Goal: Task Accomplishment & Management: Complete application form

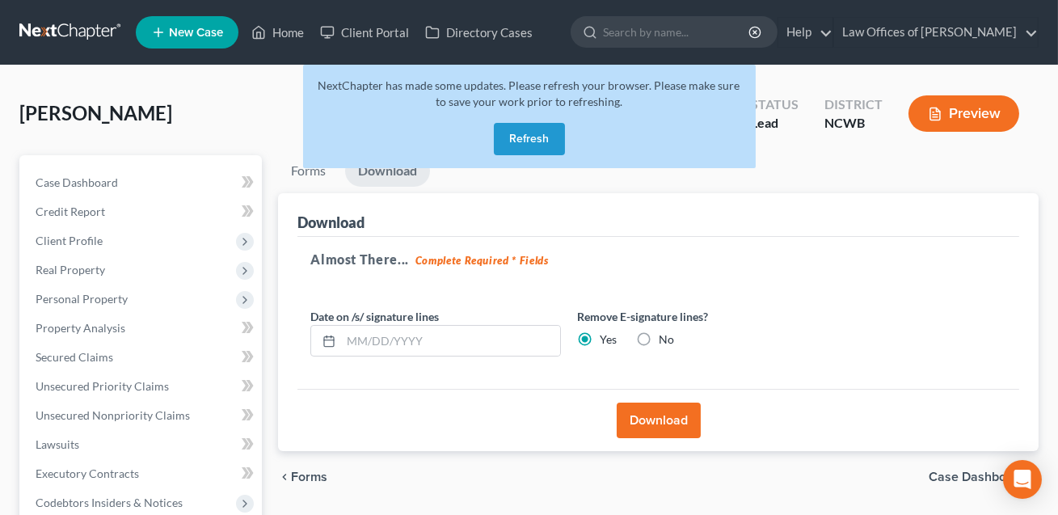
click at [534, 141] on button "Refresh" at bounding box center [529, 139] width 71 height 32
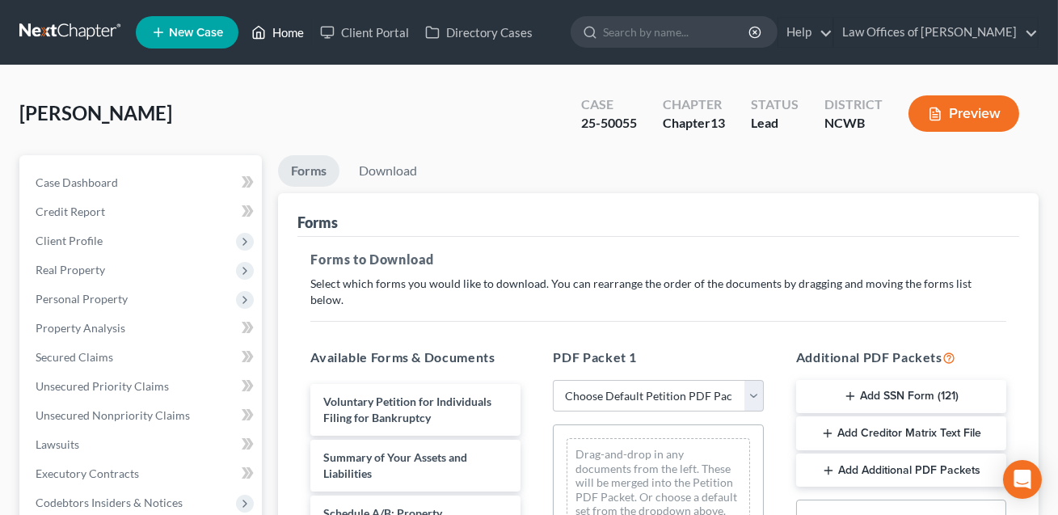
click at [294, 32] on link "Home" at bounding box center [277, 32] width 69 height 29
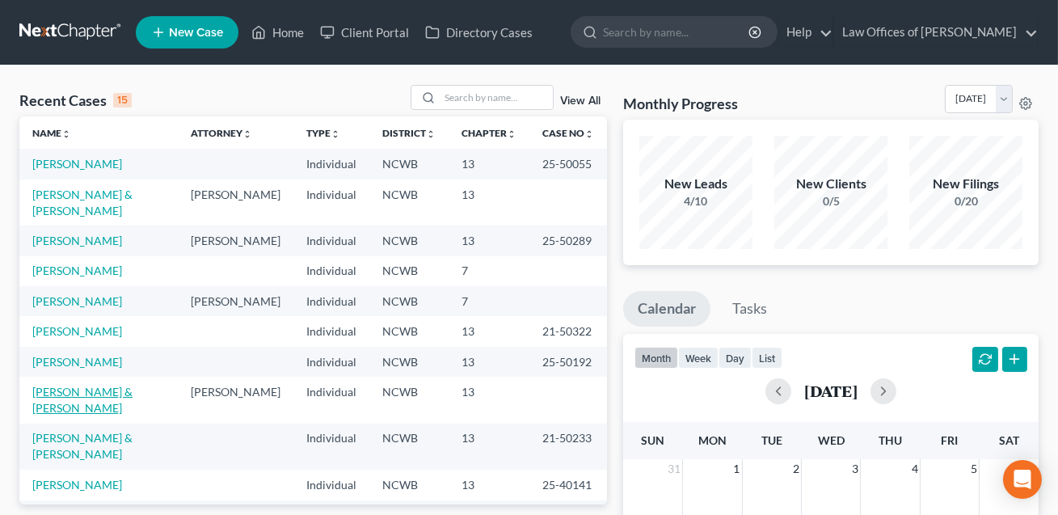
click at [103, 385] on link "[PERSON_NAME] & [PERSON_NAME]" at bounding box center [82, 400] width 100 height 30
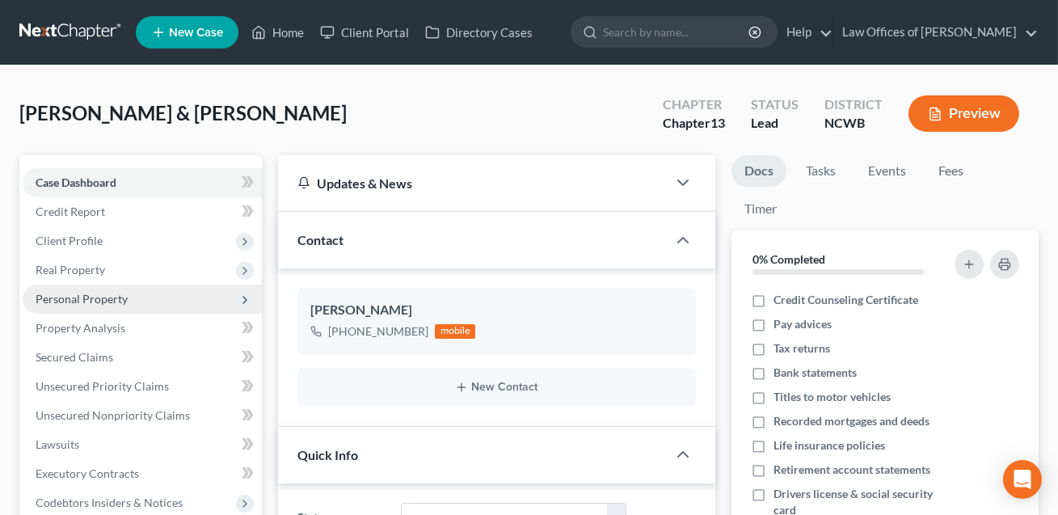
click at [80, 297] on span "Personal Property" at bounding box center [82, 299] width 92 height 14
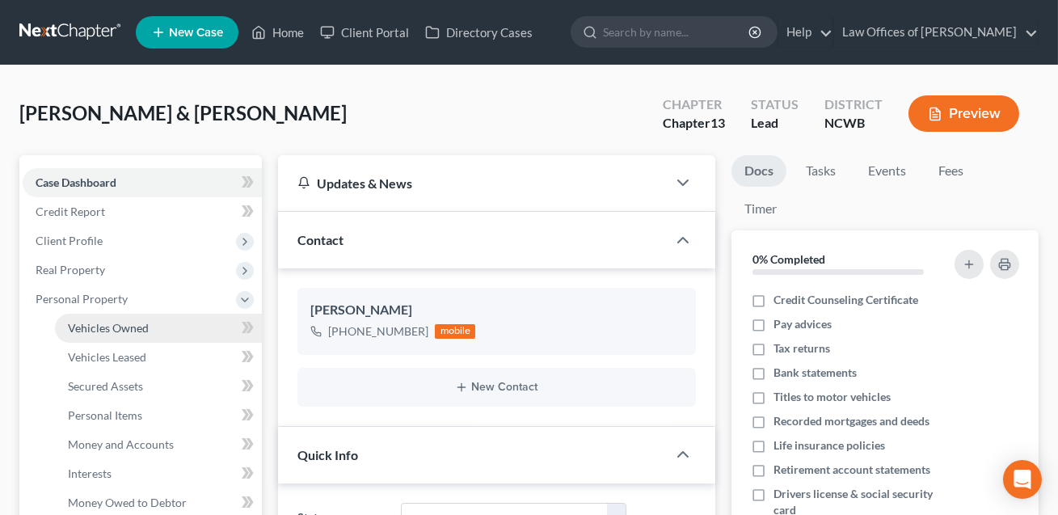
click at [91, 325] on span "Vehicles Owned" at bounding box center [108, 328] width 81 height 14
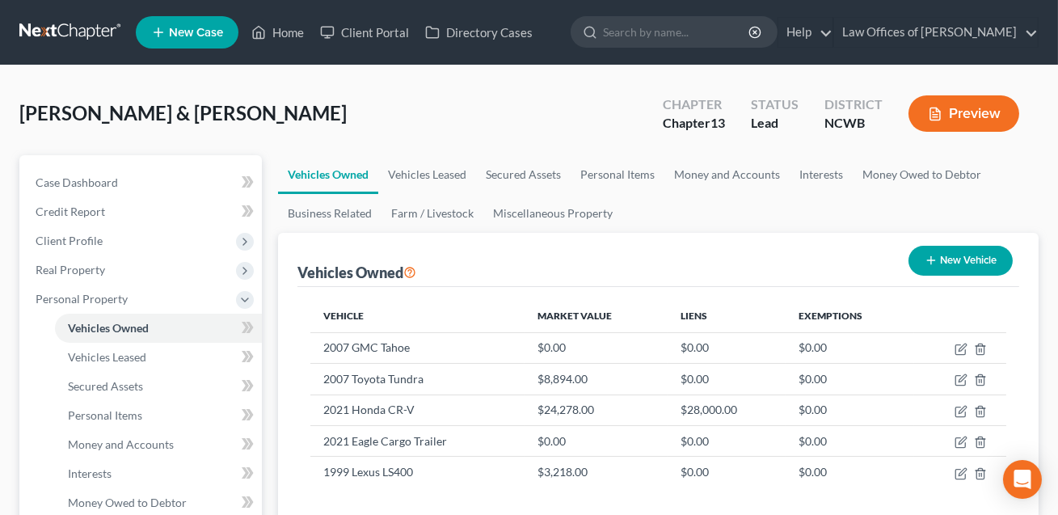
click at [953, 254] on button "New Vehicle" at bounding box center [960, 261] width 104 height 30
select select "0"
select select "2"
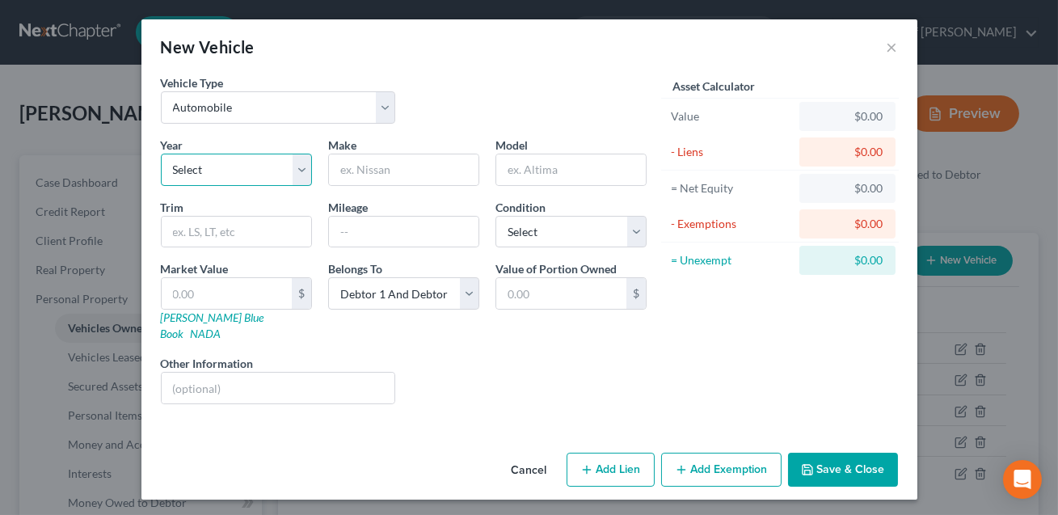
click at [204, 162] on select "Select 2026 2025 2024 2023 2022 2021 2020 2019 2018 2017 2016 2015 2014 2013 20…" at bounding box center [236, 170] width 151 height 32
select select "11"
click at [349, 163] on input "text" at bounding box center [404, 169] width 150 height 31
click at [356, 169] on input "Mecedes" at bounding box center [404, 169] width 150 height 31
click at [394, 174] on input "Mercedes" at bounding box center [404, 169] width 150 height 31
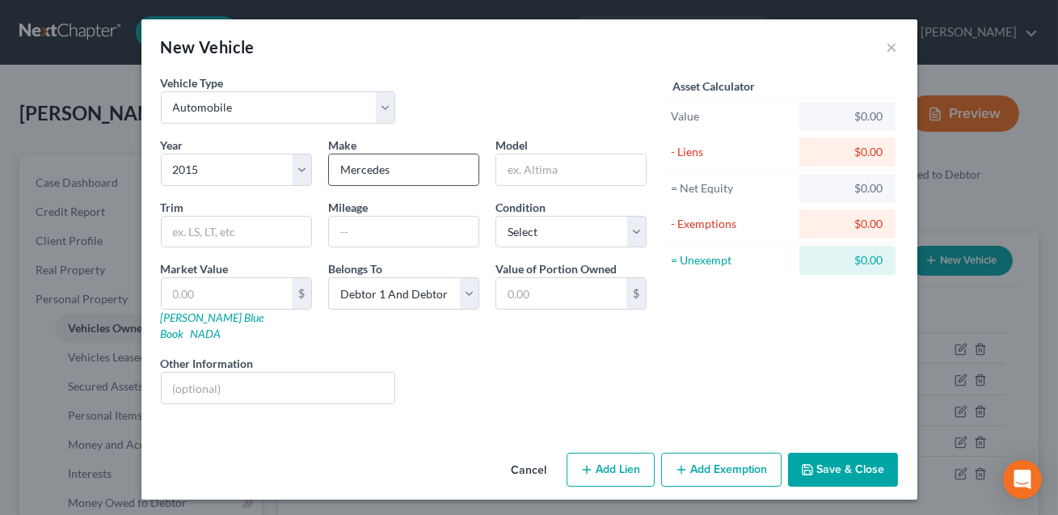
type input "Mercedes Benz"
click at [513, 172] on input "text" at bounding box center [571, 169] width 150 height 31
type input "C300"
click at [423, 293] on select "Select Debtor 1 Only Debtor 2 Only Debtor 1 And Debtor 2 Only At Least One Of T…" at bounding box center [403, 293] width 151 height 32
select select "3"
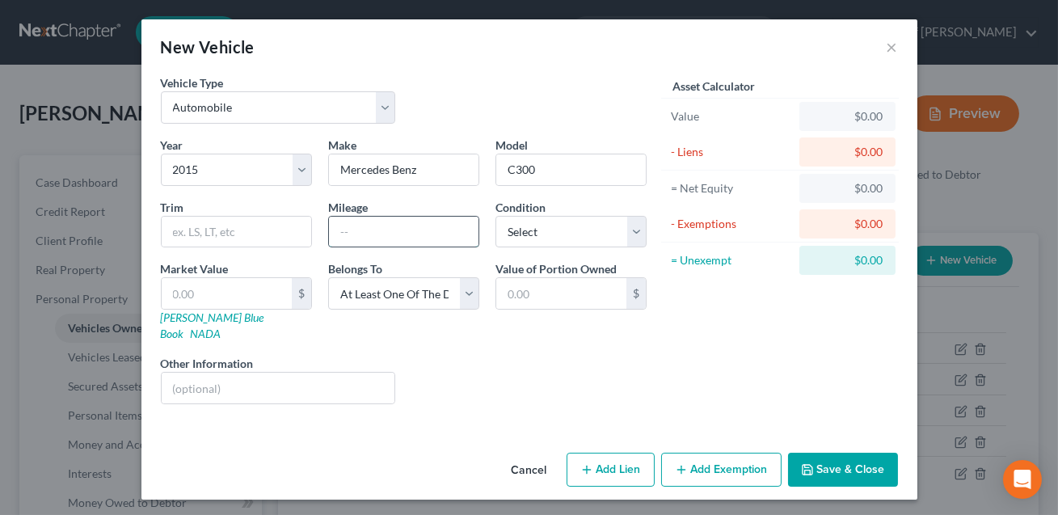
click at [365, 229] on input "text" at bounding box center [404, 232] width 150 height 31
type input "NEED"
click at [531, 238] on select "Select Excellent Very Good Good Fair Poor" at bounding box center [570, 232] width 151 height 32
select select "2"
click at [837, 453] on button "Save & Close" at bounding box center [843, 470] width 110 height 34
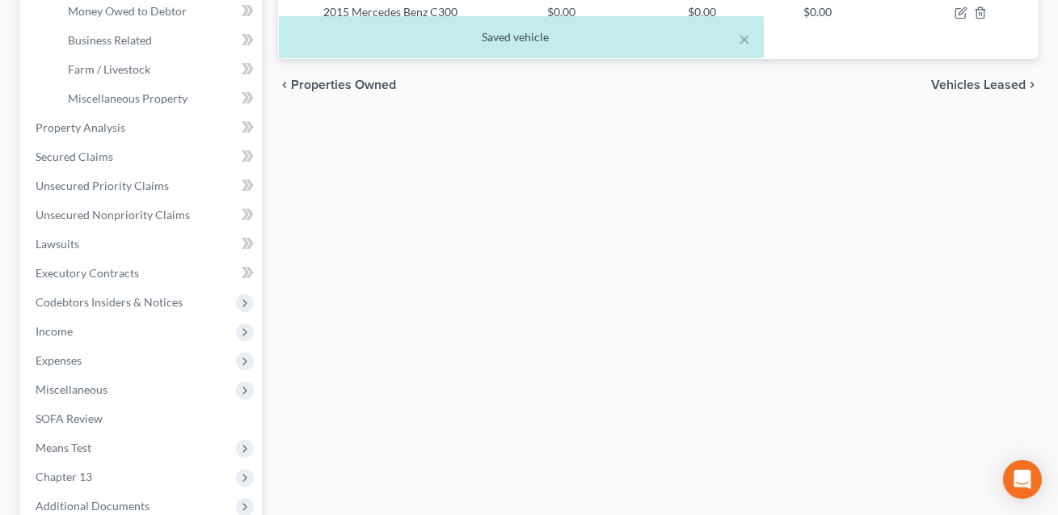
scroll to position [574, 0]
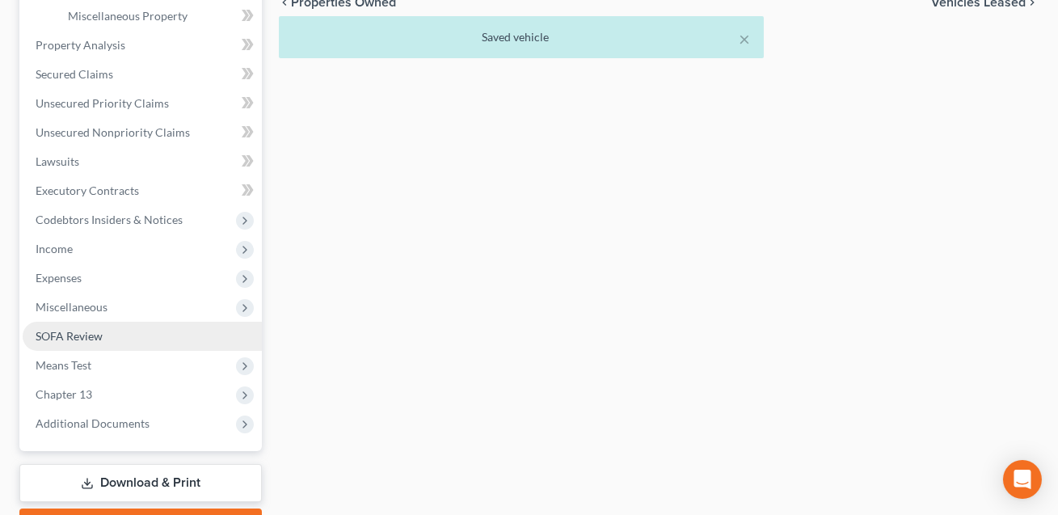
click at [83, 335] on span "SOFA Review" at bounding box center [69, 336] width 67 height 14
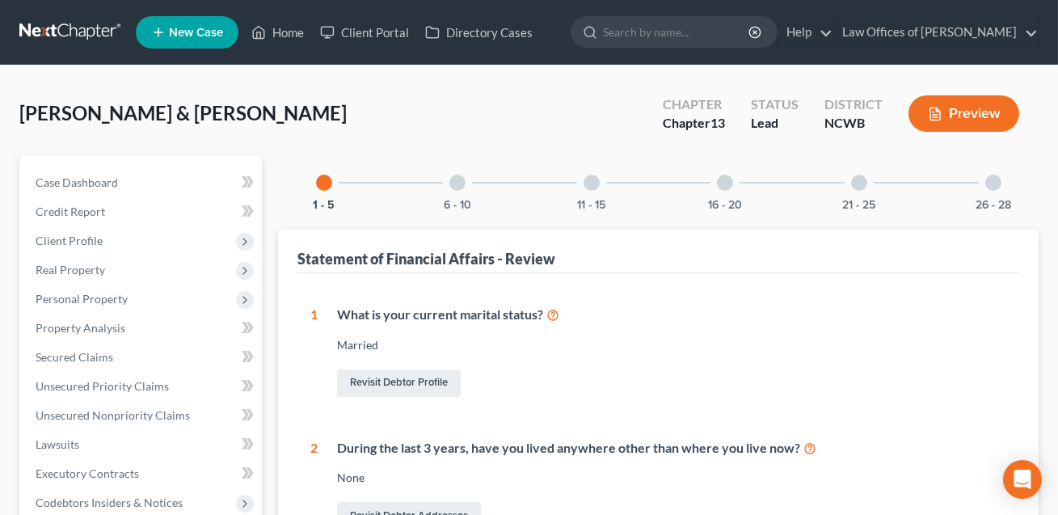
click at [723, 188] on div at bounding box center [725, 183] width 16 height 16
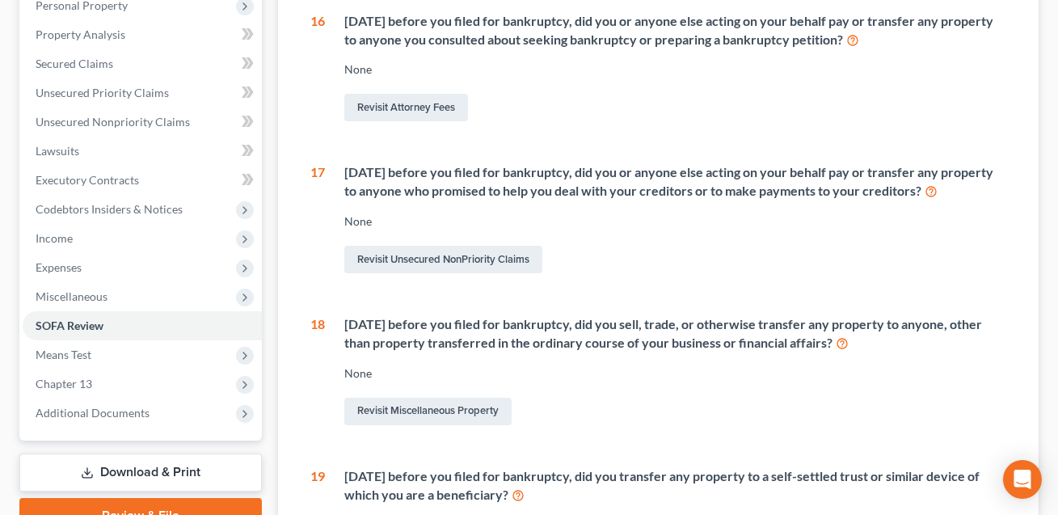
scroll to position [297, 0]
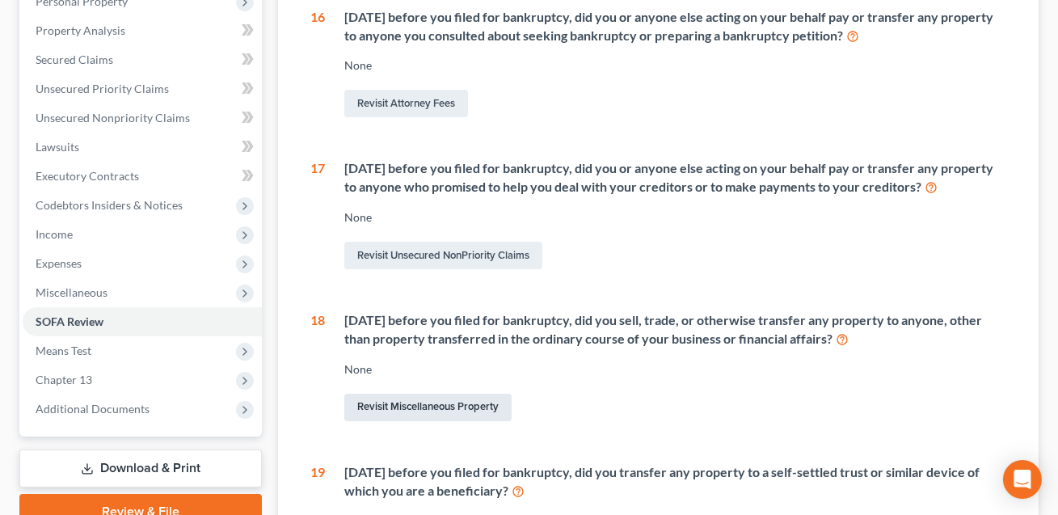
click at [452, 405] on link "Revisit Miscellaneous Property" at bounding box center [427, 407] width 167 height 27
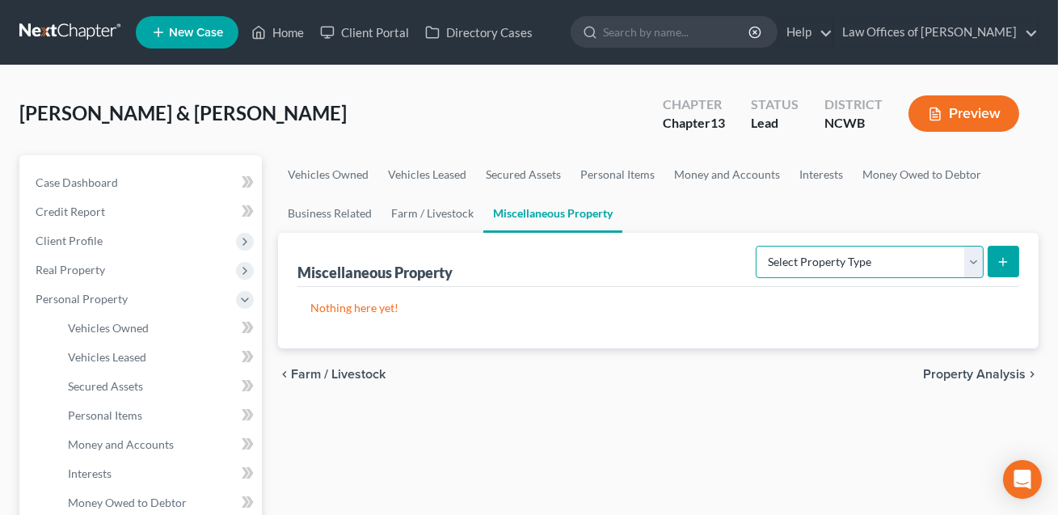
click at [843, 259] on select "Select Property Type Assigned for Creditor Benefit [DATE] Holding for Another N…" at bounding box center [870, 262] width 228 height 32
click at [834, 259] on select "Select Property Type Assigned for Creditor Benefit [DATE] Holding for Another N…" at bounding box center [870, 262] width 228 height 32
select select "transferred"
click at [1007, 262] on icon "submit" at bounding box center [1003, 261] width 13 height 13
select select "Ordinary ([DATE])"
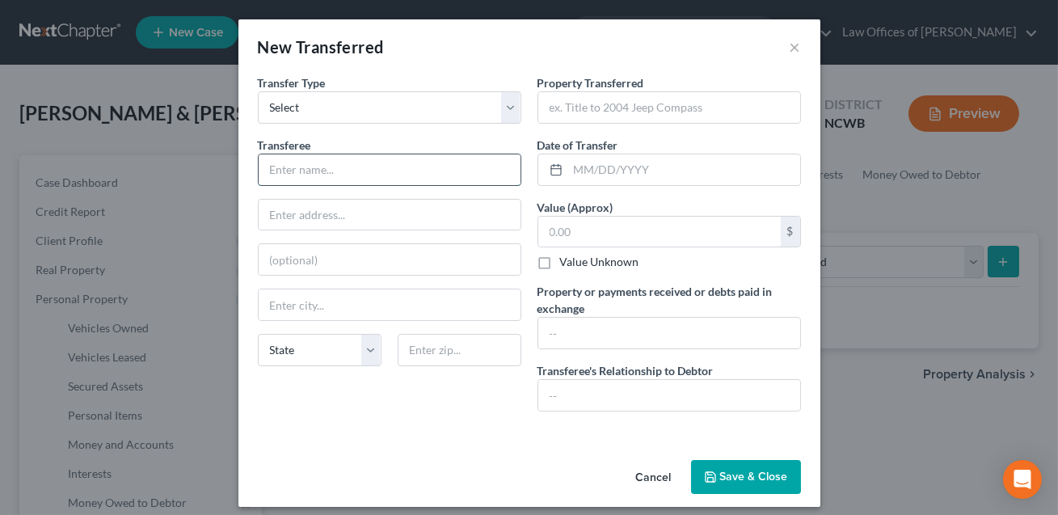
click at [430, 160] on input "text" at bounding box center [390, 169] width 262 height 31
type input "N"
type input "[PERSON_NAME]"
click at [362, 213] on input "text" at bounding box center [390, 215] width 262 height 31
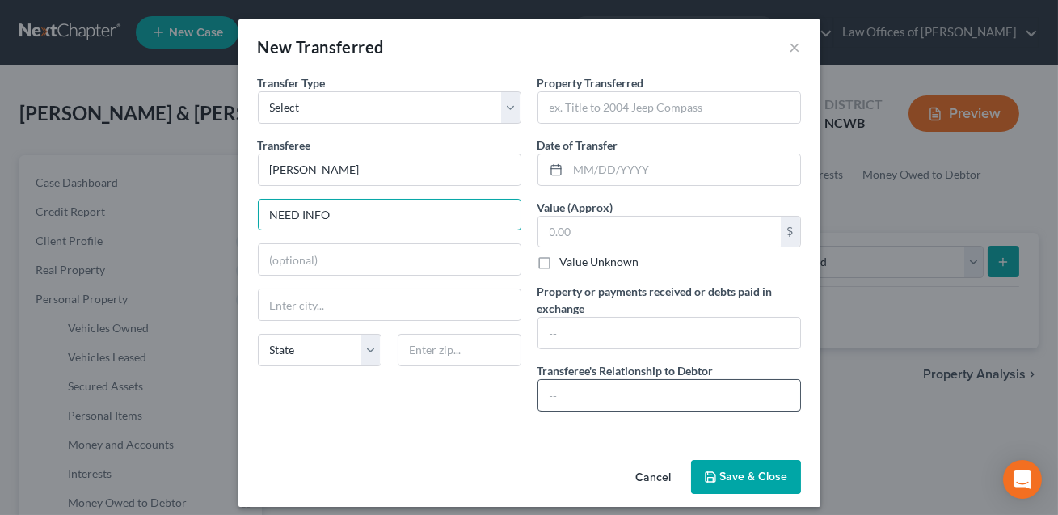
type input "NEED INFO"
click at [562, 386] on input "text" at bounding box center [669, 395] width 262 height 31
click at [554, 397] on input "Fiend" at bounding box center [669, 395] width 262 height 31
type input "Friend"
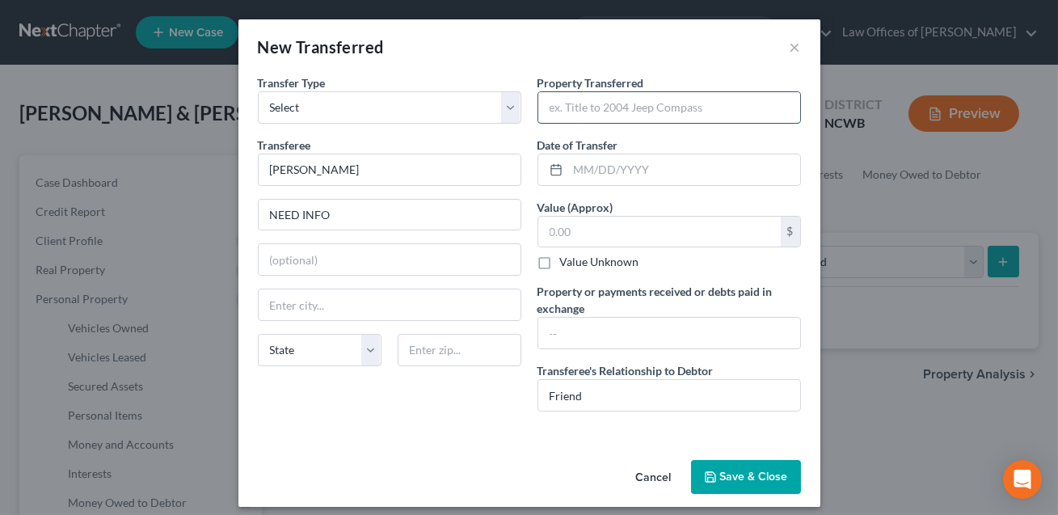
click at [563, 115] on input "text" at bounding box center [669, 107] width 262 height 31
type input "2025 Toyota Tundra"
click at [590, 171] on input "text" at bounding box center [684, 169] width 232 height 31
type input "[DATE]"
click at [654, 112] on input "2025 Toyota Tundra" at bounding box center [669, 107] width 262 height 31
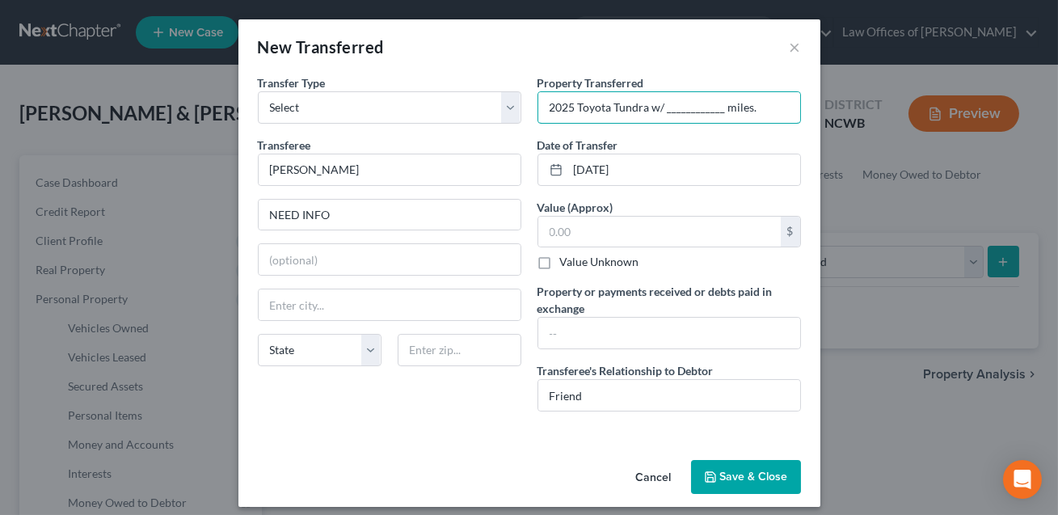
type input "2025 Toyota Tundra w/ ____________ miles."
click at [727, 468] on button "Save & Close" at bounding box center [746, 477] width 110 height 34
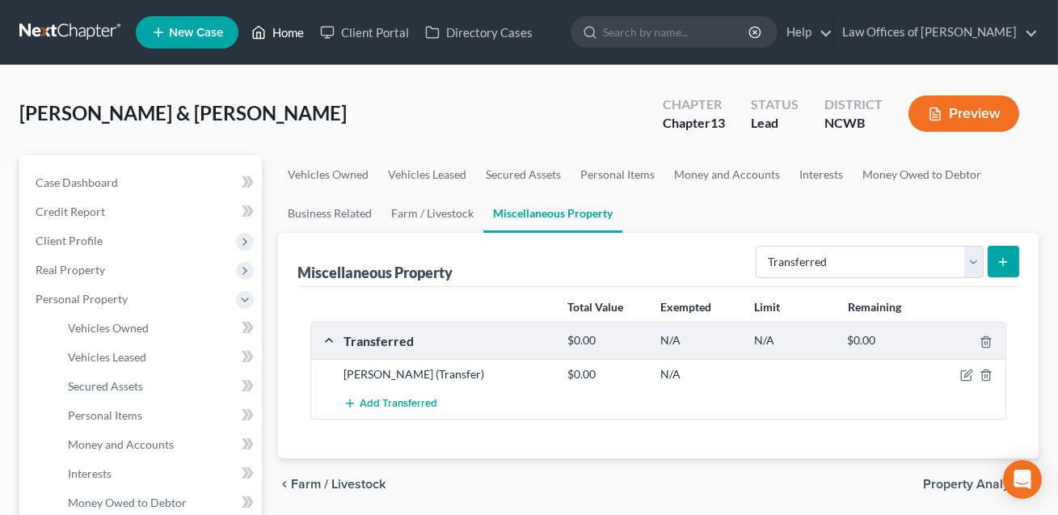
click at [286, 30] on link "Home" at bounding box center [277, 32] width 69 height 29
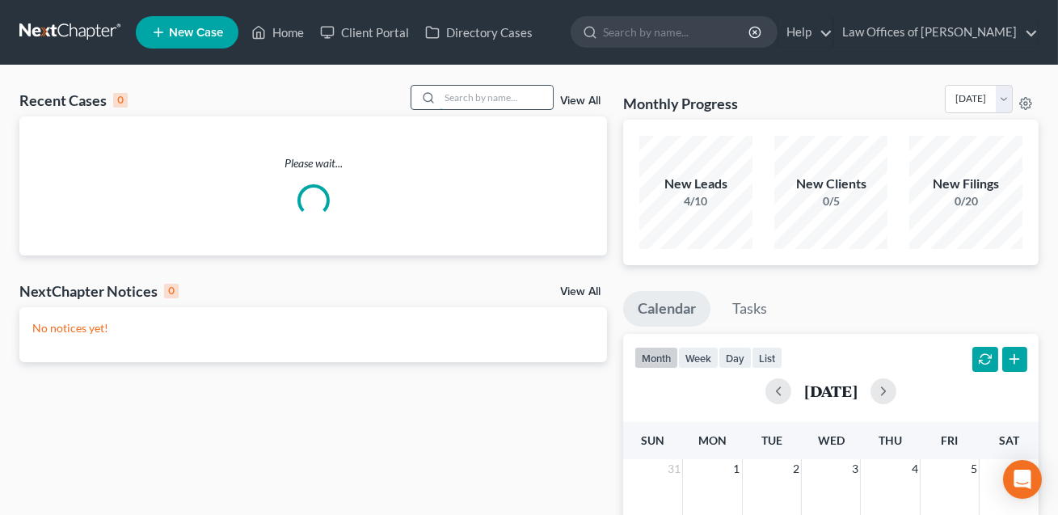
click at [450, 93] on input "search" at bounding box center [496, 97] width 113 height 23
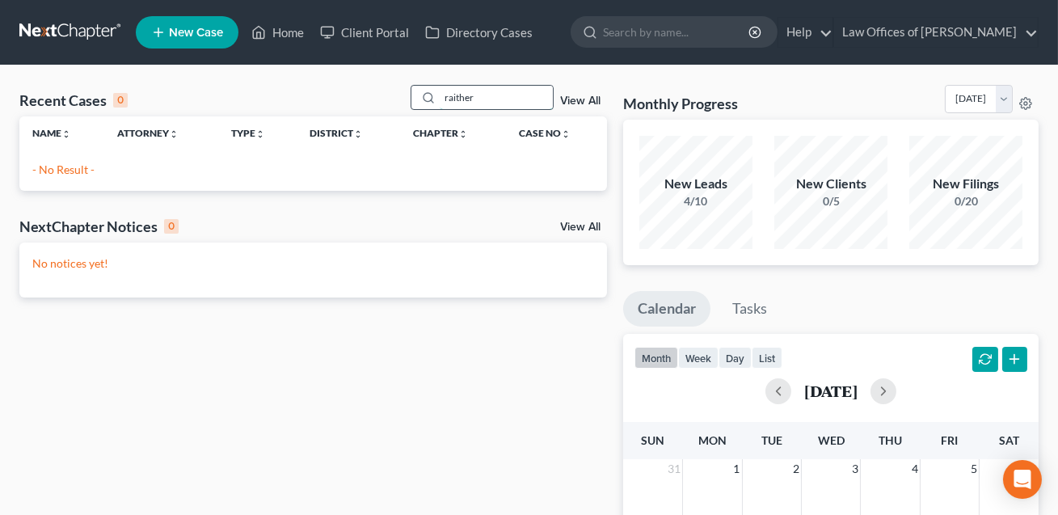
click at [449, 99] on input "raither" at bounding box center [496, 97] width 113 height 23
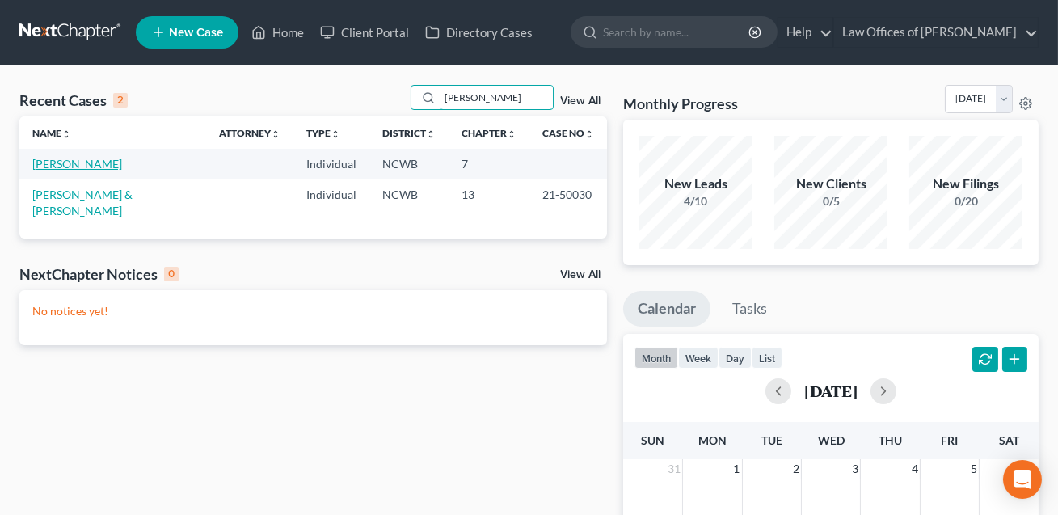
type input "[PERSON_NAME]"
click at [75, 163] on link "[PERSON_NAME]" at bounding box center [77, 164] width 90 height 14
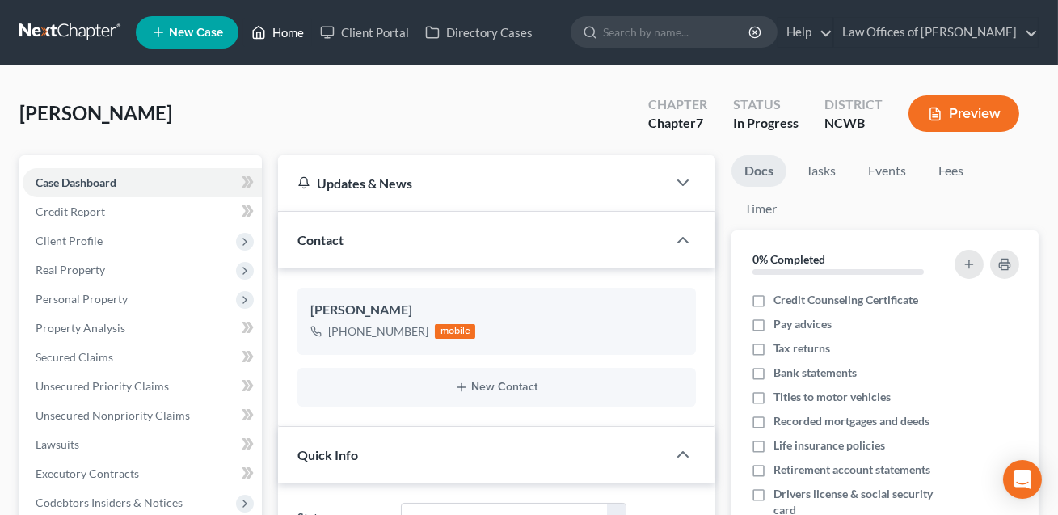
click at [297, 32] on link "Home" at bounding box center [277, 32] width 69 height 29
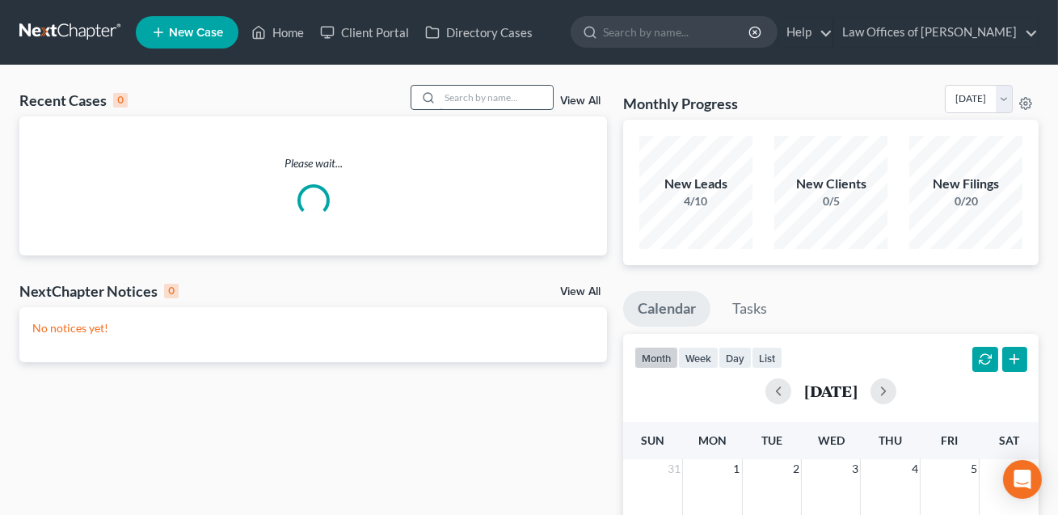
click at [461, 93] on input "search" at bounding box center [496, 97] width 113 height 23
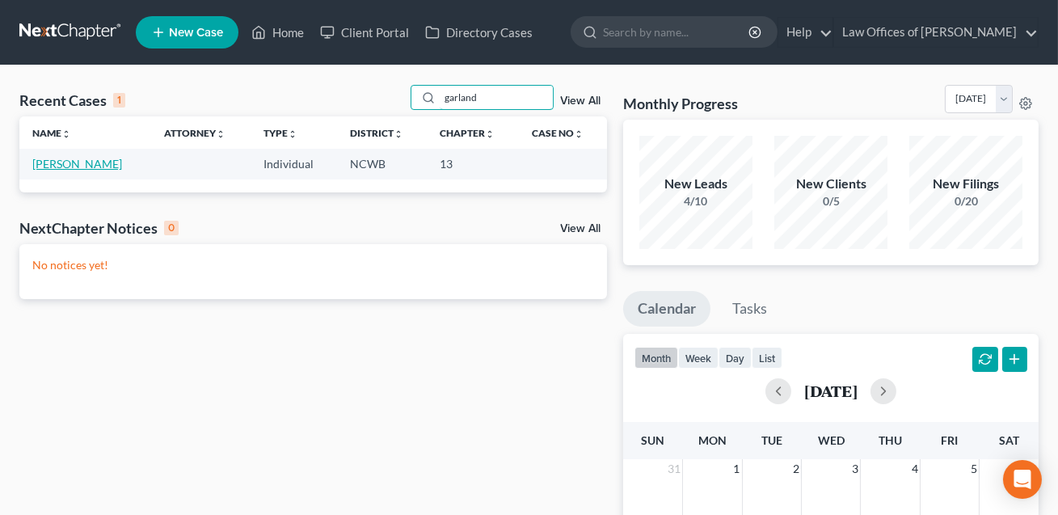
type input "garland"
click at [96, 159] on link "[PERSON_NAME]" at bounding box center [77, 164] width 90 height 14
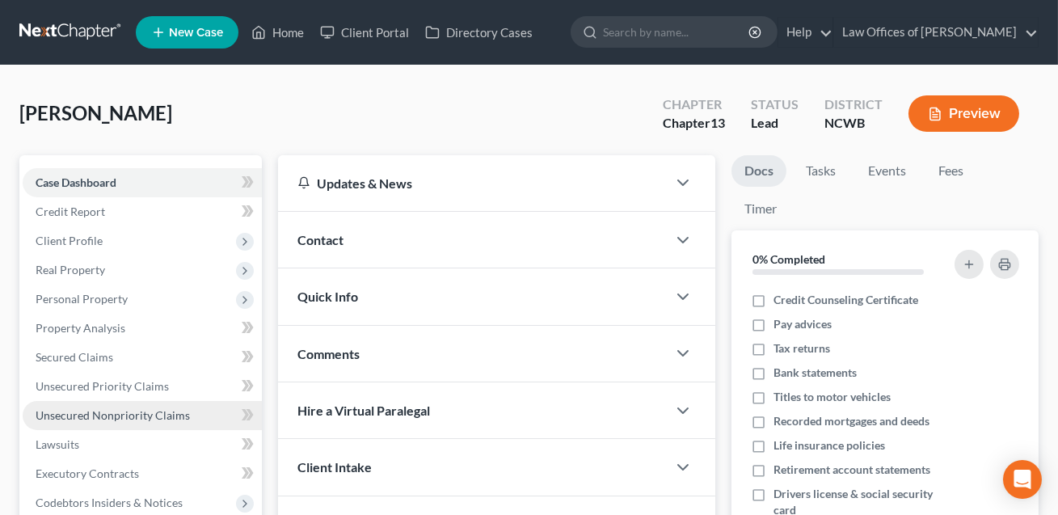
click at [92, 406] on link "Unsecured Nonpriority Claims" at bounding box center [142, 415] width 239 height 29
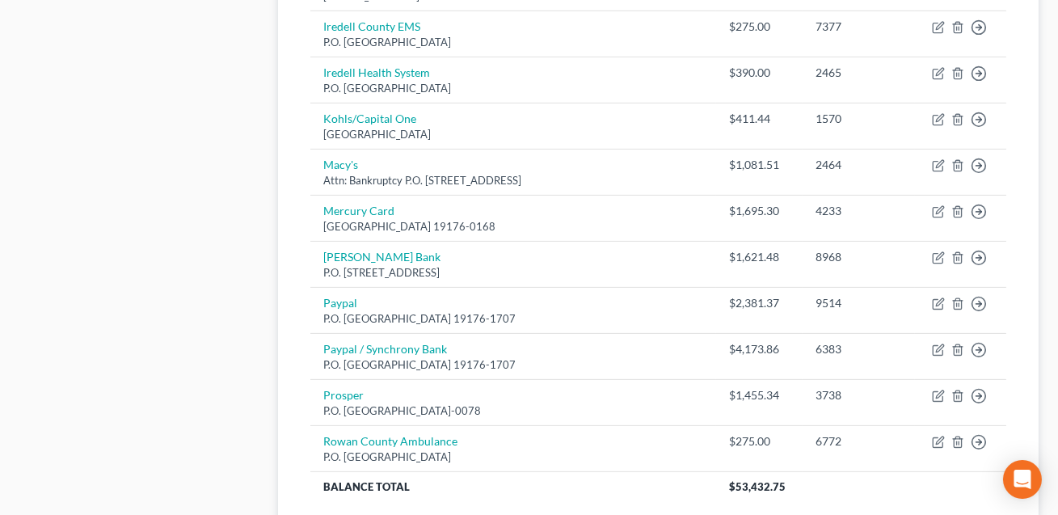
scroll to position [1347, 0]
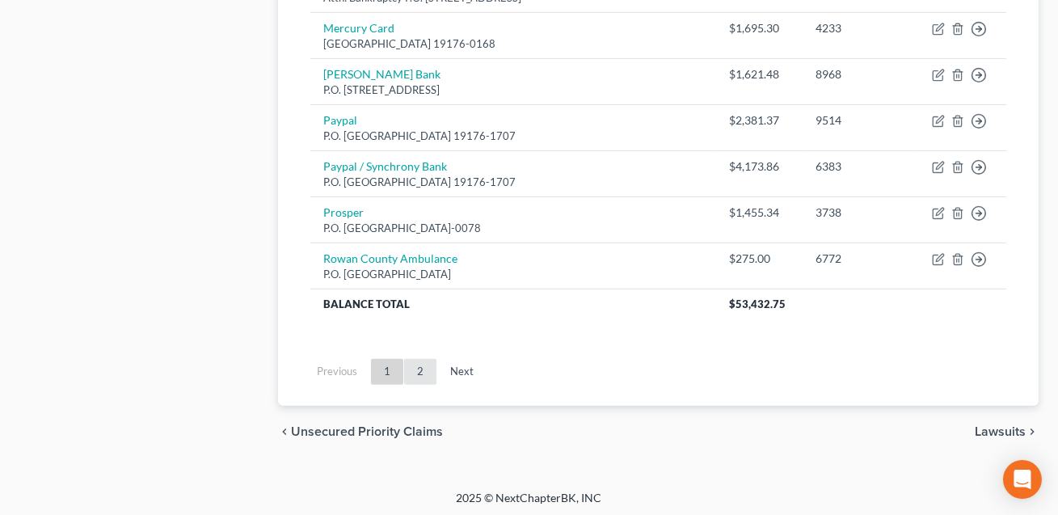
click at [419, 372] on link "2" at bounding box center [420, 372] width 32 height 26
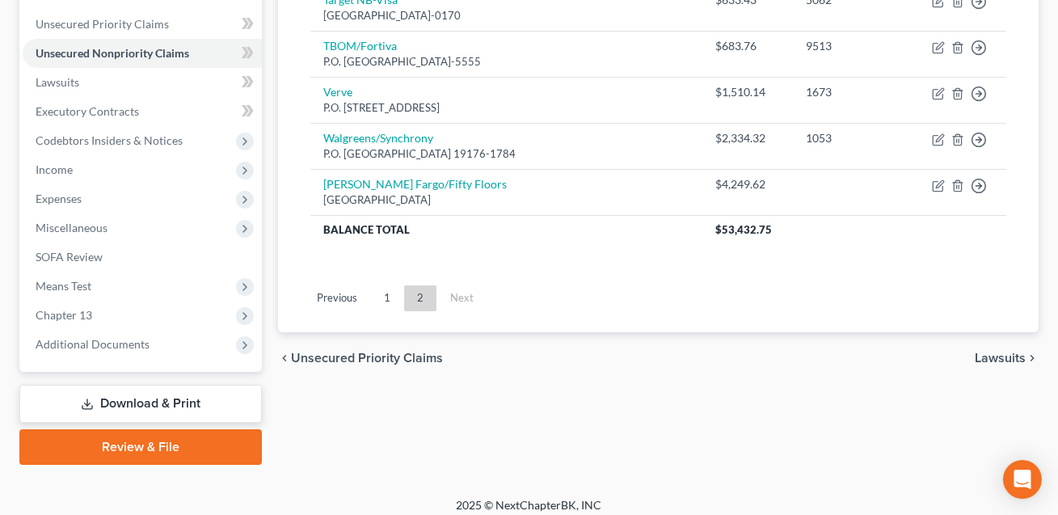
scroll to position [371, 0]
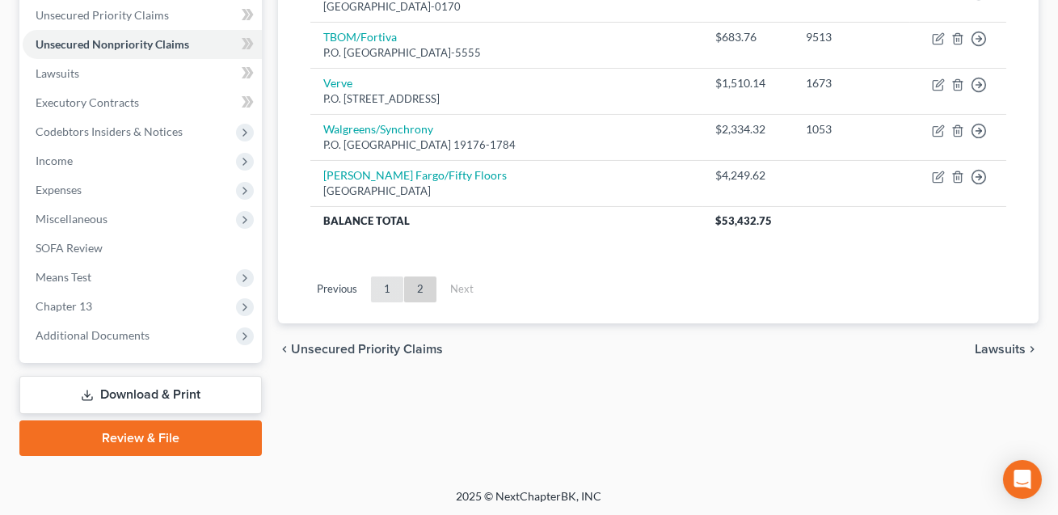
click at [387, 281] on link "1" at bounding box center [387, 289] width 32 height 26
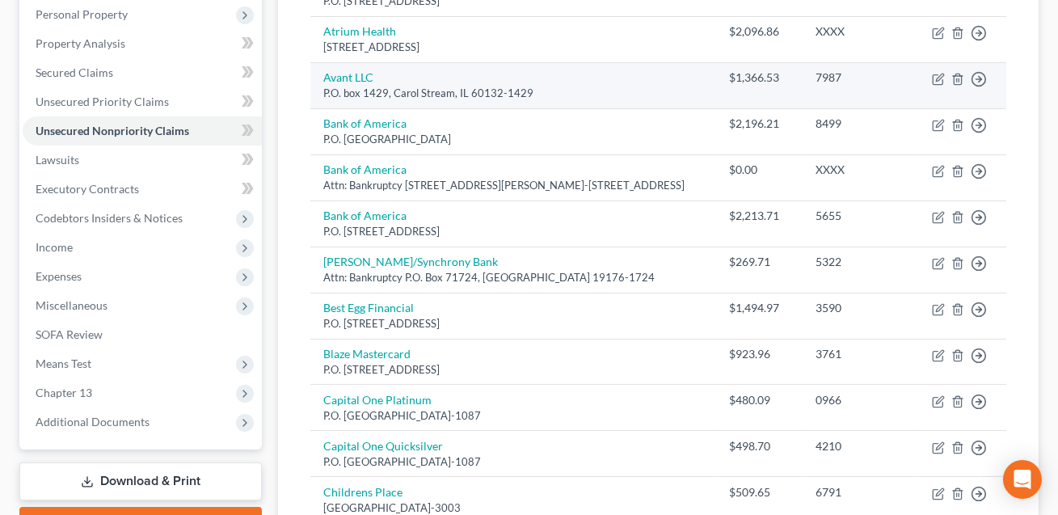
scroll to position [289, 0]
